Goal: Task Accomplishment & Management: Complete application form

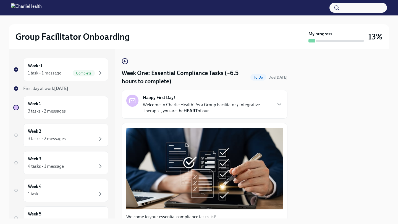
scroll to position [859, 0]
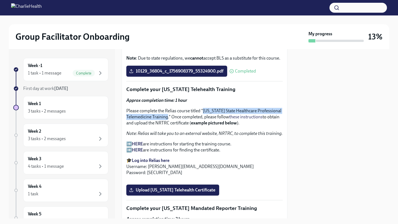
click at [134, 150] on strong "HERE" at bounding box center [137, 149] width 11 height 5
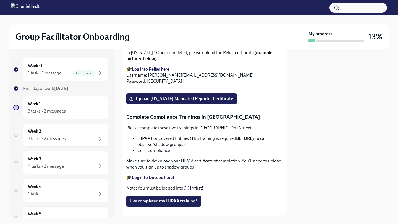
scroll to position [1045, 0]
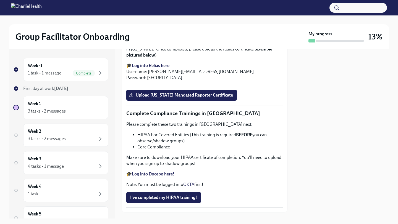
click at [168, 9] on label "Upload [US_STATE] Telehealth Certificate" at bounding box center [172, 3] width 93 height 11
click at [0, 0] on input "Upload [US_STATE] Telehealth Certificate" at bounding box center [0, 0] width 0 height 0
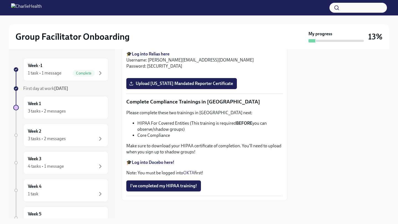
scroll to position [1123, 0]
drag, startPoint x: 201, startPoint y: 86, endPoint x: 151, endPoint y: 92, distance: 50.4
click at [151, 47] on p "Please complete the Relias course titled "Mandatory [MEDICAL_DATA] Reporting in…" at bounding box center [204, 37] width 156 height 18
copy p ""Mandatory [MEDICAL_DATA] Reporting in [US_STATE]."
click at [153, 57] on strong "Log into Relias here" at bounding box center [151, 53] width 38 height 5
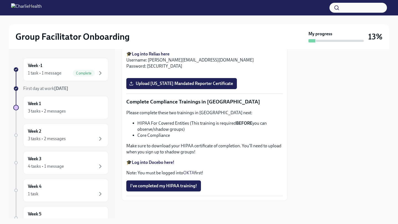
scroll to position [1293, 0]
click at [192, 83] on span "Upload [US_STATE] Mandated Reporter Certificate" at bounding box center [181, 84] width 103 height 6
click at [0, 0] on input "Upload [US_STATE] Mandated Reporter Certificate" at bounding box center [0, 0] width 0 height 0
click at [60, 108] on div "Week 1 3 tasks • 2 messages" at bounding box center [66, 108] width 76 height 14
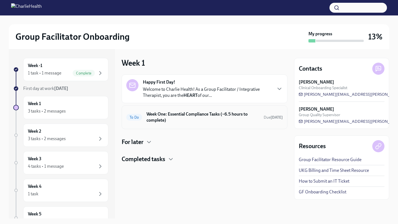
click at [186, 122] on h6 "Week One: Essential Compliance Tasks (~6.5 hours to complete)" at bounding box center [202, 117] width 113 height 12
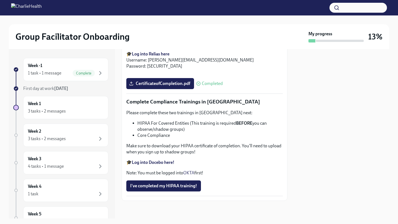
scroll to position [1293, 0]
click at [144, 160] on strong "Log into Docebo here!" at bounding box center [153, 162] width 43 height 5
click at [54, 140] on div "3 tasks • 2 messages" at bounding box center [47, 139] width 38 height 6
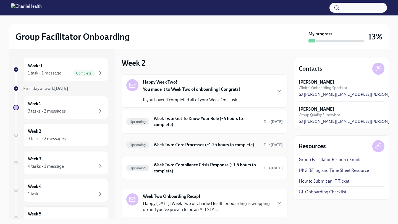
scroll to position [22, 0]
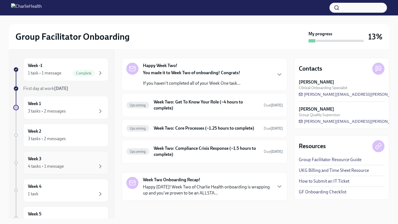
click at [57, 172] on div "Week 3 4 tasks • 1 message" at bounding box center [65, 162] width 85 height 23
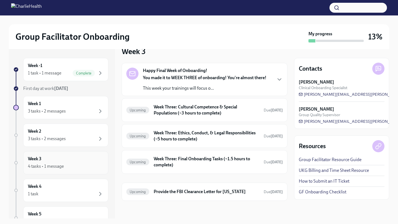
scroll to position [12, 0]
click at [61, 134] on div "Week 2 3 tasks • 2 messages" at bounding box center [66, 135] width 76 height 14
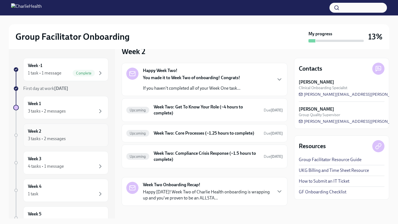
scroll to position [22, 0]
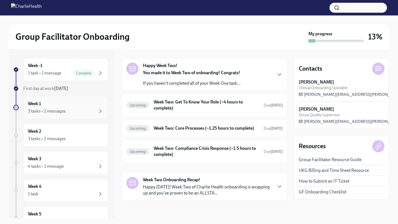
click at [68, 112] on div "3 tasks • 2 messages" at bounding box center [66, 111] width 76 height 7
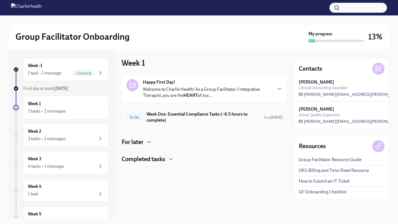
click at [156, 123] on div "To Do Week One: Essential Compliance Tasks (~6.5 hours to complete) Due [DATE]" at bounding box center [204, 117] width 156 height 14
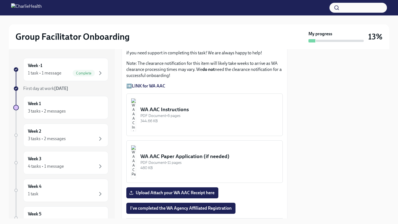
scroll to position [497, 0]
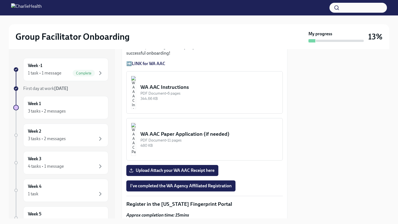
click at [166, 94] on div "PDF Document • 6 pages" at bounding box center [209, 93] width 138 height 5
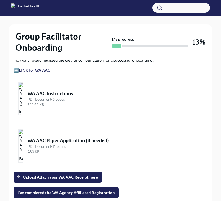
scroll to position [495, 0]
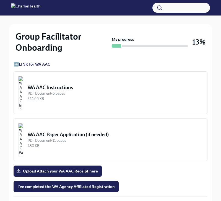
click at [65, 91] on button "WA AAC Instructions PDF Document • 6 pages 344.66 KB" at bounding box center [111, 92] width 194 height 43
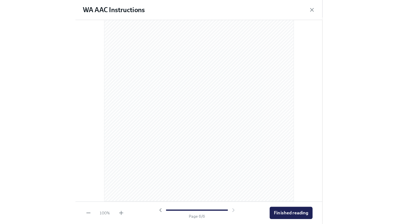
scroll to position [0, 0]
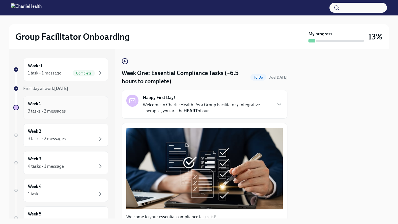
click at [60, 109] on div "3 tasks • 2 messages" at bounding box center [47, 111] width 38 height 6
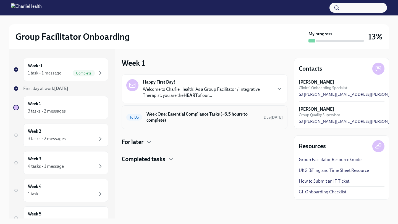
click at [144, 121] on div "To Do Week One: Essential Compliance Tasks (~6.5 hours to complete) Due [DATE]" at bounding box center [204, 117] width 156 height 14
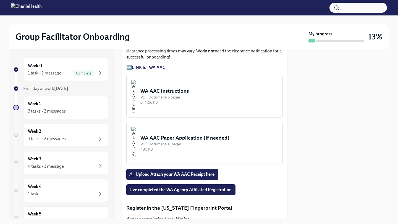
scroll to position [495, 0]
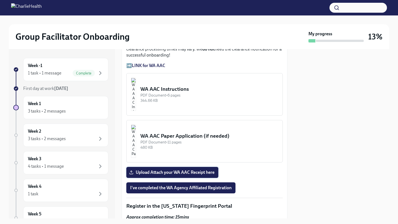
click at [151, 169] on label "Upload Attach your WA AAC Receipt here" at bounding box center [172, 172] width 92 height 11
click at [0, 0] on input "Upload Attach your WA AAC Receipt here" at bounding box center [0, 0] width 0 height 0
click at [136, 139] on img "button" at bounding box center [133, 141] width 5 height 33
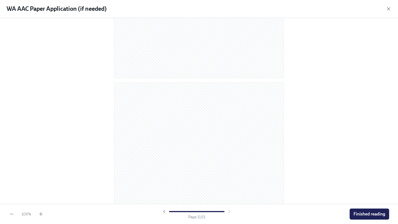
scroll to position [2279, 0]
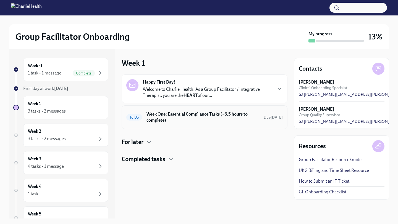
click at [149, 114] on h6 "Week One: Essential Compliance Tasks (~6.5 hours to complete)" at bounding box center [202, 117] width 113 height 12
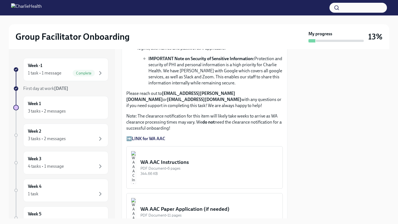
scroll to position [389, 0]
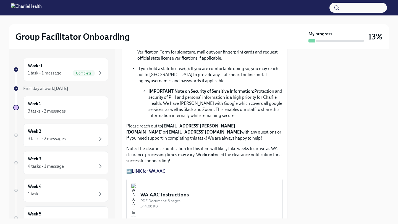
click at [136, 188] on img "button" at bounding box center [133, 200] width 5 height 33
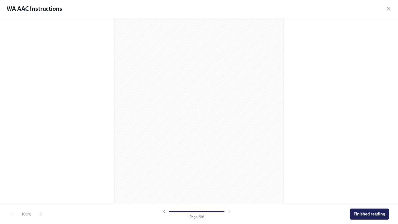
scroll to position [799, 0]
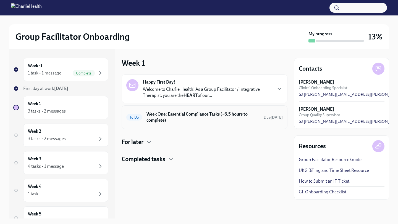
click at [188, 117] on h6 "Week One: Essential Compliance Tasks (~6.5 hours to complete)" at bounding box center [202, 117] width 113 height 12
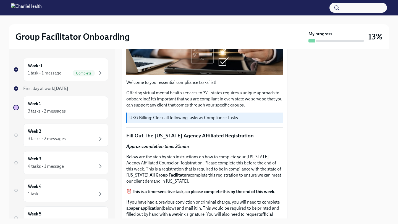
scroll to position [174, 0]
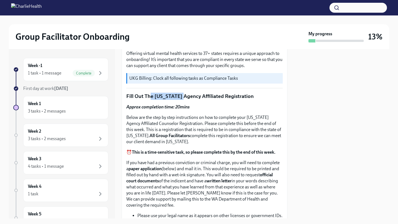
drag, startPoint x: 151, startPoint y: 94, endPoint x: 184, endPoint y: 98, distance: 33.2
click at [184, 98] on p "Fill Out The [US_STATE] Agency Affiliated Registration" at bounding box center [204, 96] width 156 height 7
click at [152, 99] on p "Fill Out The [US_STATE] Agency Affiliated Registration" at bounding box center [204, 96] width 156 height 7
drag, startPoint x: 154, startPoint y: 95, endPoint x: 281, endPoint y: 91, distance: 126.8
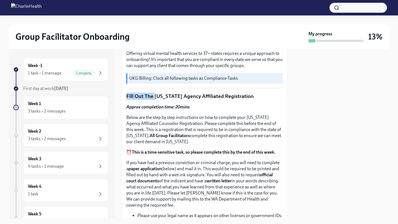
click at [148, 94] on p "Fill Out The [US_STATE] Agency Affiliated Registration" at bounding box center [204, 96] width 156 height 7
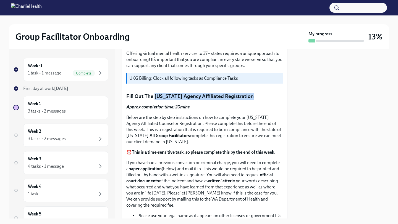
drag, startPoint x: 154, startPoint y: 95, endPoint x: 253, endPoint y: 96, distance: 99.2
click at [253, 96] on p "Fill Out The [US_STATE] Agency Affiliated Registration" at bounding box center [204, 96] width 156 height 7
copy p "[US_STATE] Agency Affiliated Registration"
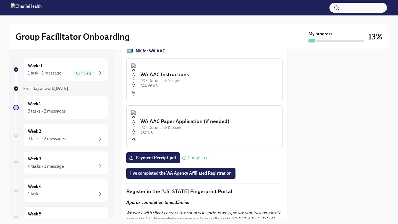
scroll to position [511, 0]
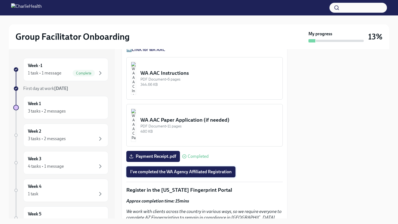
click at [152, 172] on span "I've completed the WA Agency Affiliated Registration" at bounding box center [180, 172] width 101 height 6
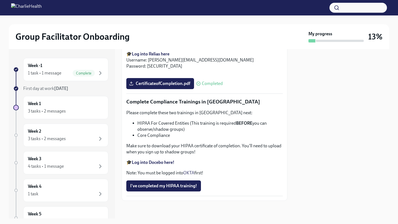
scroll to position [1293, 0]
click at [60, 103] on div "Week 1 3 tasks • 2 messages" at bounding box center [66, 108] width 76 height 14
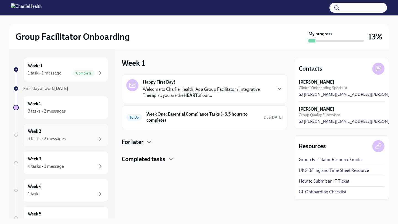
click at [36, 132] on h6 "Week 2" at bounding box center [34, 131] width 13 height 6
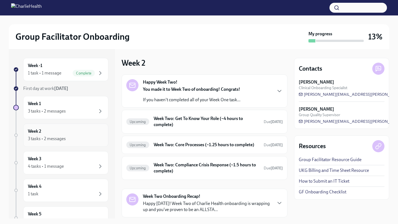
click at [36, 132] on h6 "Week 2" at bounding box center [34, 131] width 13 height 6
click at [53, 114] on div "3 tasks • 2 messages" at bounding box center [47, 111] width 38 height 6
